Goal: Task Accomplishment & Management: Complete application form

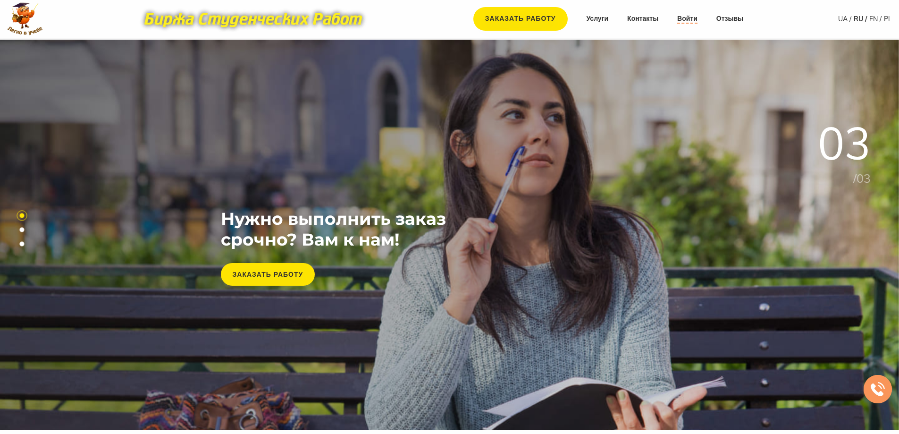
click at [682, 19] on link "Войти" at bounding box center [687, 18] width 20 height 9
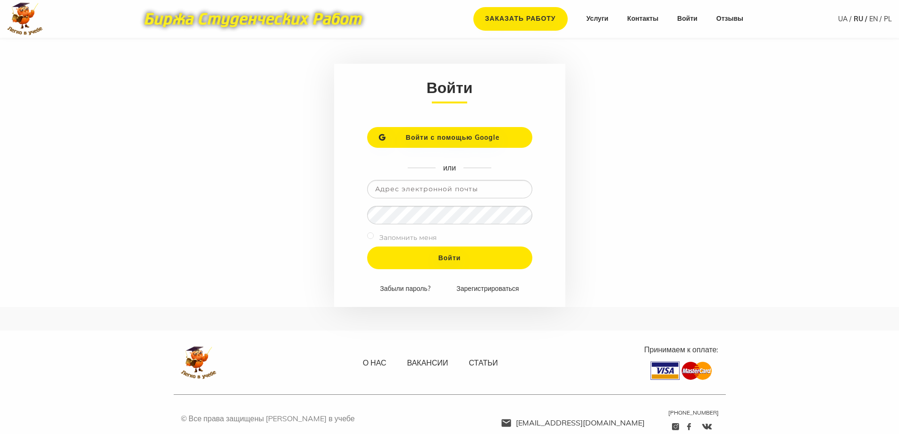
click at [443, 190] on input "email" at bounding box center [449, 189] width 165 height 18
type input "[EMAIL_ADDRESS][DOMAIN_NAME]"
click at [367, 246] on input "Войти" at bounding box center [449, 257] width 165 height 23
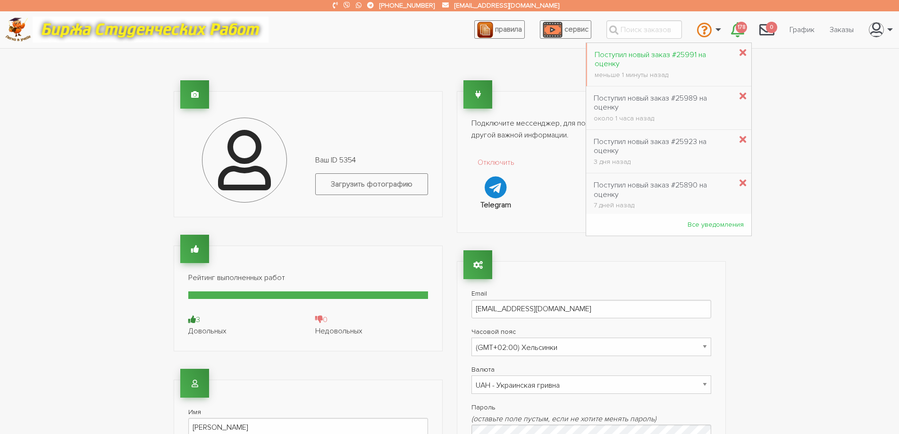
click at [682, 53] on div "Поступил новый заказ #25991 на оценку" at bounding box center [663, 60] width 137 height 18
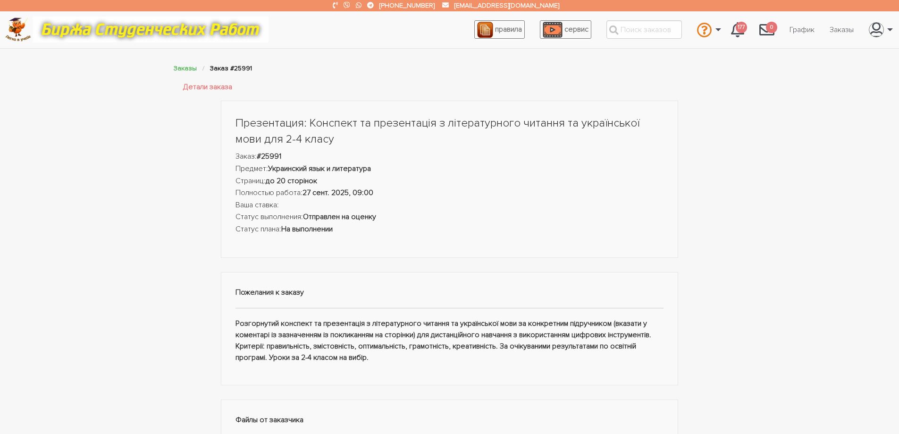
scroll to position [47, 0]
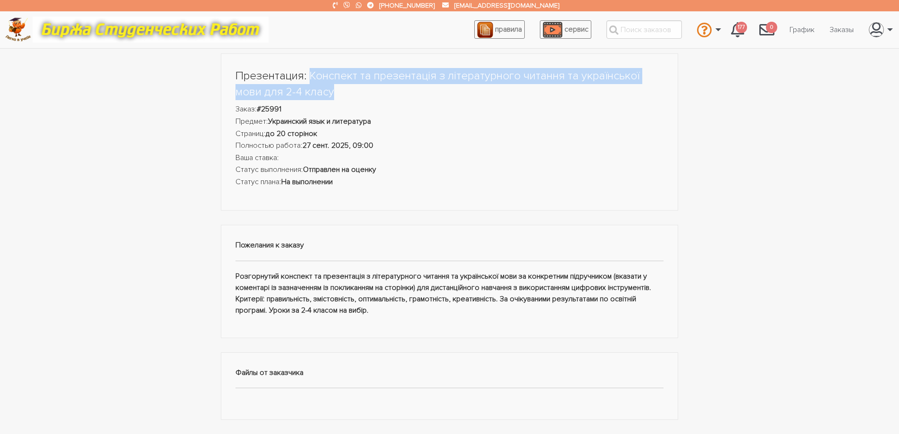
drag, startPoint x: 308, startPoint y: 74, endPoint x: 339, endPoint y: 88, distance: 33.8
click at [339, 88] on h1 "Презентация: Конспект та презентація з літературного читання та української мов…" at bounding box center [450, 84] width 429 height 32
click at [339, 94] on h1 "Презентация: Конспект та презентація з літературного читання та української мов…" at bounding box center [450, 84] width 429 height 32
drag, startPoint x: 335, startPoint y: 92, endPoint x: 311, endPoint y: 77, distance: 28.6
click at [311, 77] on h1 "Презентация: Конспект та презентація з літературного читання та української мов…" at bounding box center [450, 84] width 429 height 32
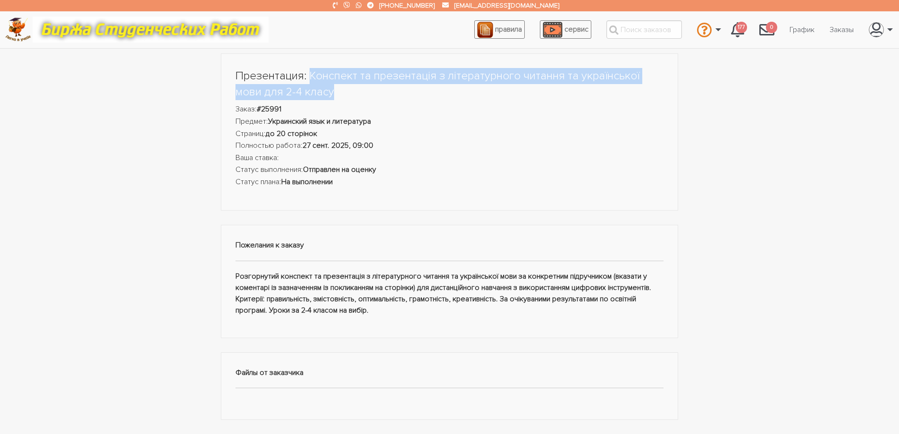
click at [343, 91] on h1 "Презентация: Конспект та презентація з літературного читання та української мов…" at bounding box center [450, 84] width 429 height 32
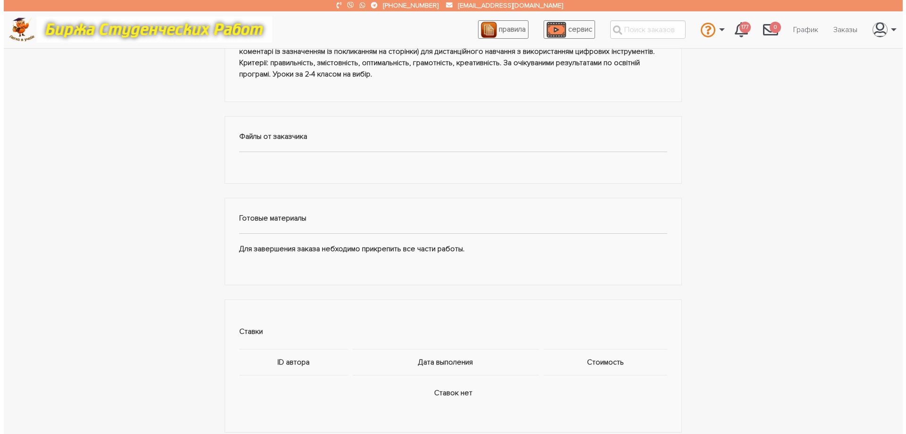
scroll to position [472, 0]
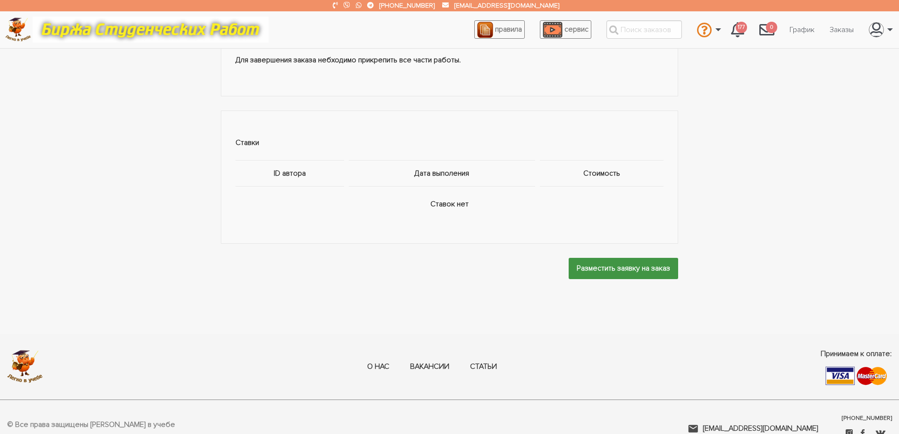
click at [600, 266] on input "Разместить заявку на заказ" at bounding box center [624, 268] width 110 height 21
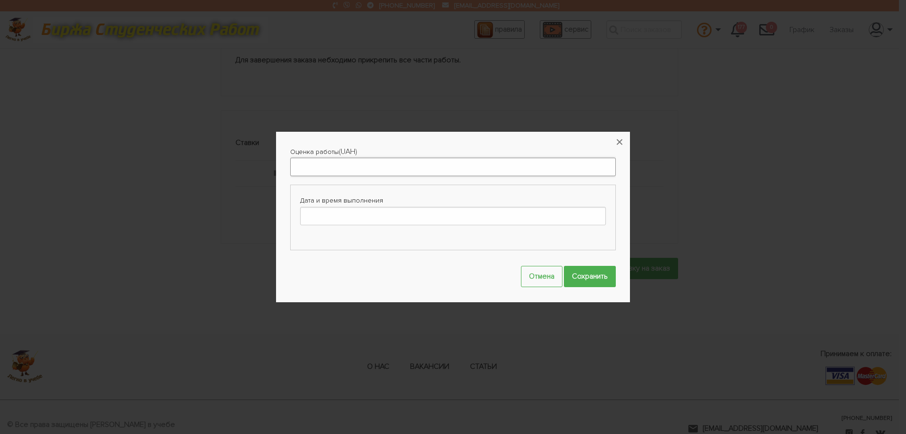
click at [338, 162] on input "Оценка работы" at bounding box center [453, 167] width 326 height 18
type input "1000"
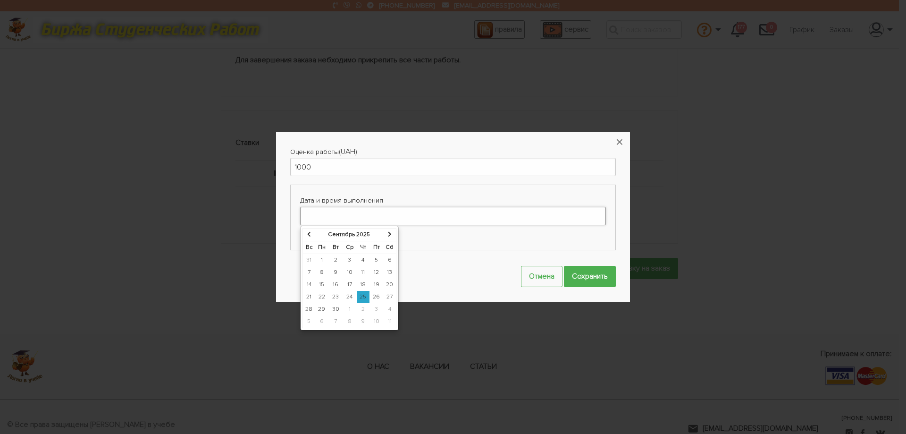
click at [363, 220] on input "Дата и время выполнения" at bounding box center [453, 216] width 306 height 18
click at [389, 298] on td "27" at bounding box center [389, 297] width 13 height 12
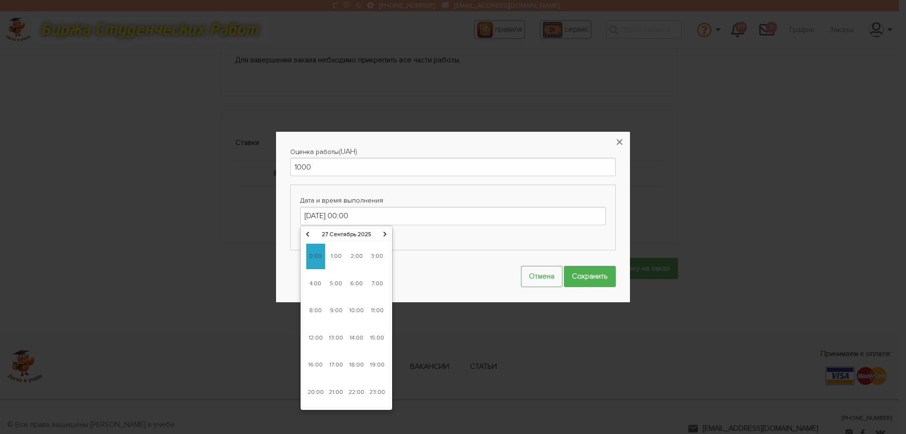
click at [337, 307] on span "9:00" at bounding box center [336, 310] width 19 height 25
type input "27-09-2025 09:00"
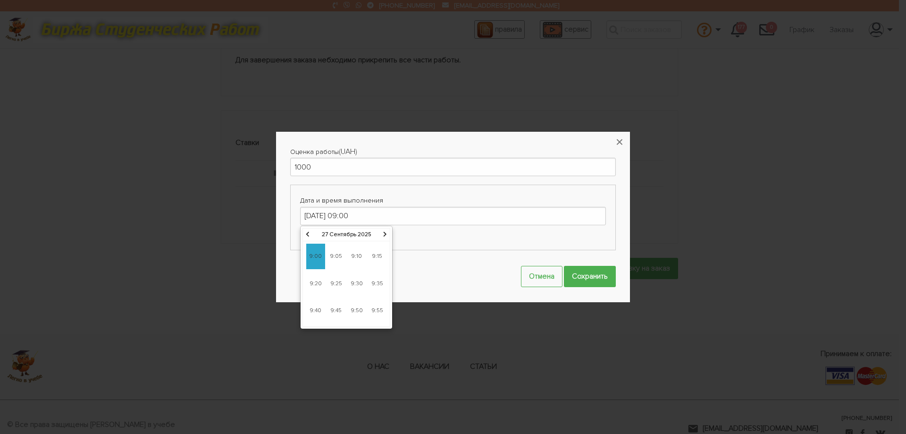
click at [318, 258] on span "9:00" at bounding box center [315, 256] width 19 height 25
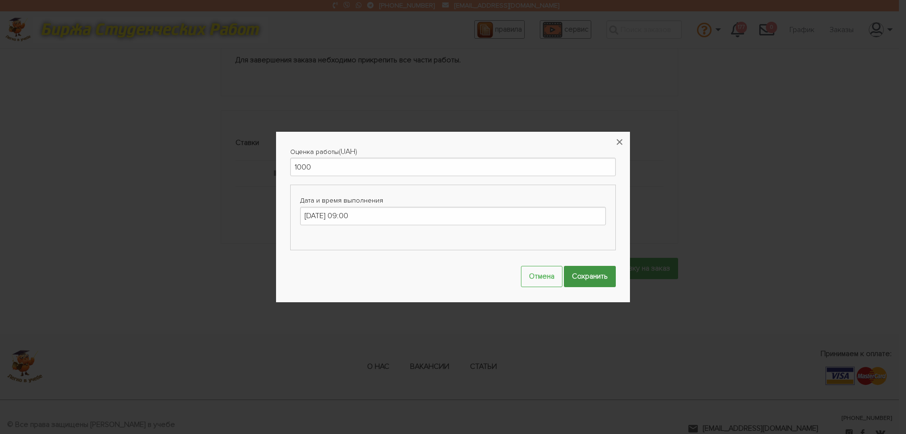
click at [597, 279] on input "Сохранить" at bounding box center [590, 276] width 52 height 21
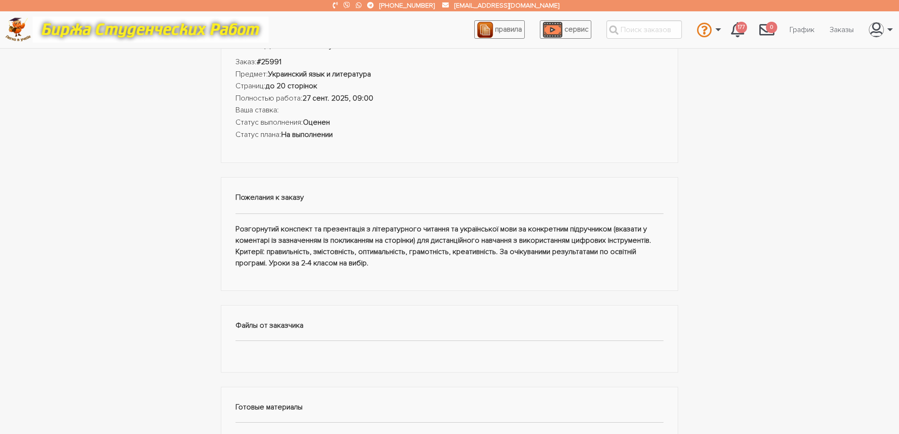
scroll to position [0, 0]
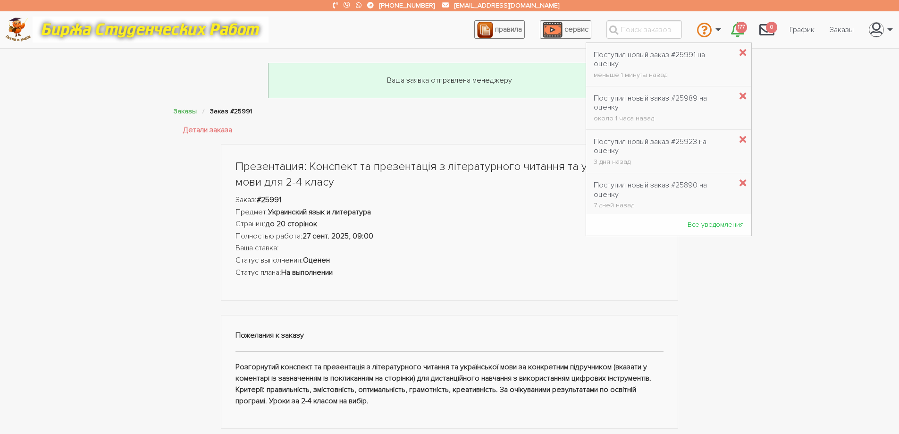
click at [733, 29] on icon "\a \a 177\a" at bounding box center [737, 29] width 13 height 15
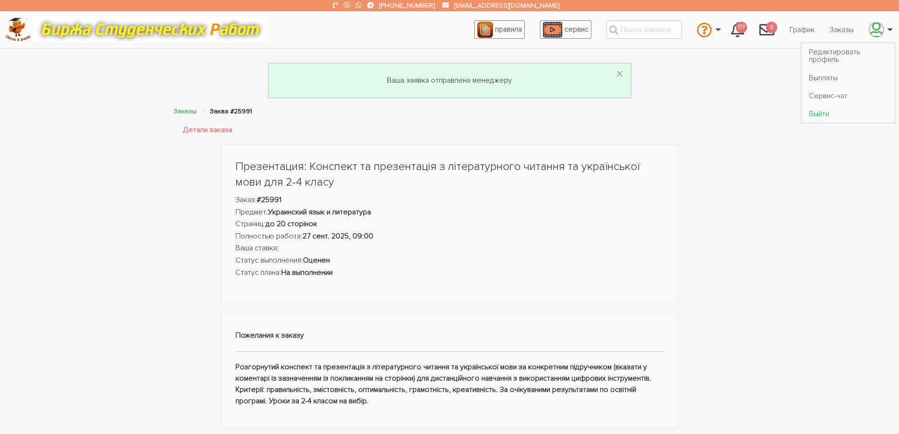
click at [828, 117] on link "Выйти" at bounding box center [848, 114] width 93 height 18
